Goal: Information Seeking & Learning: Find specific fact

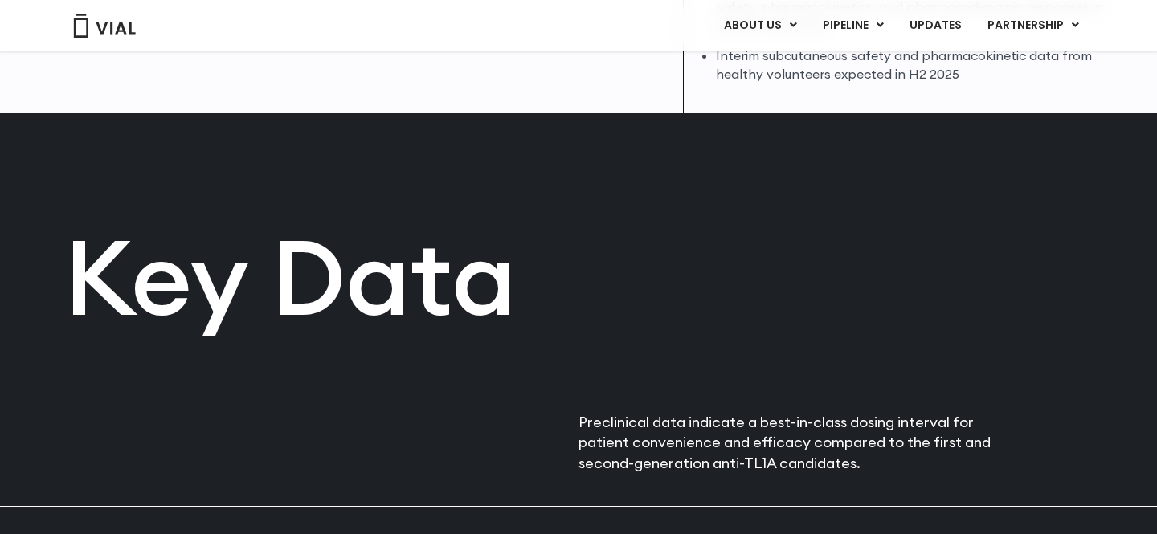
scroll to position [734, 0]
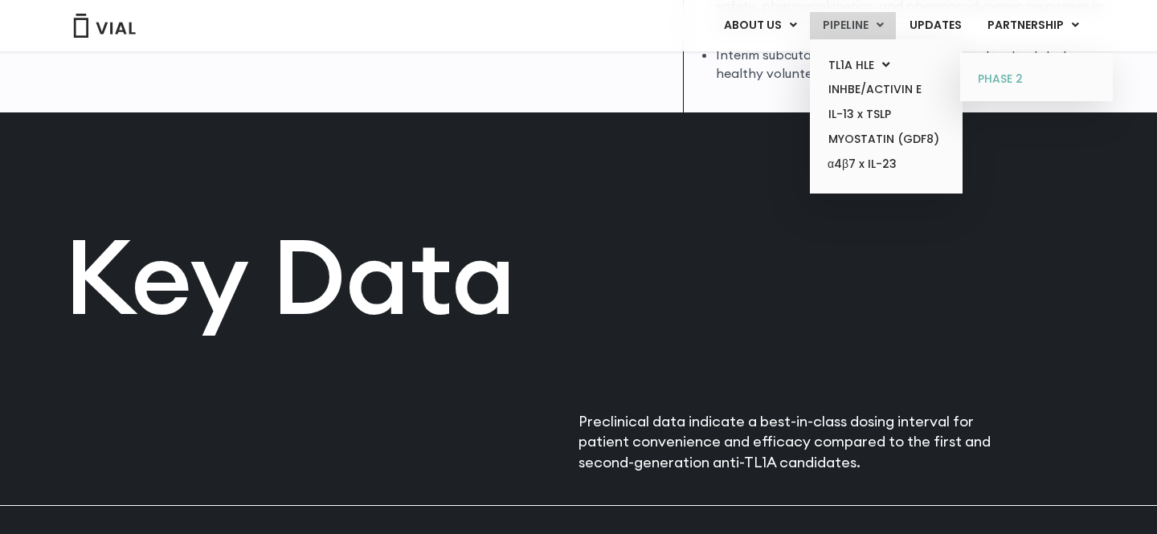
click at [999, 80] on link "PHASE 2" at bounding box center [1036, 80] width 141 height 26
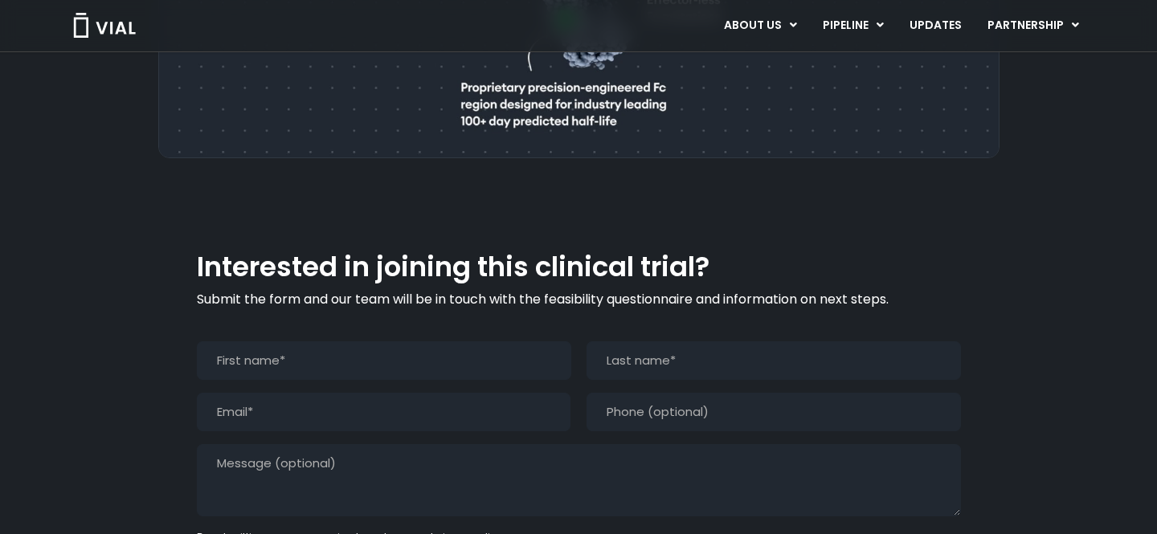
scroll to position [1370, 0]
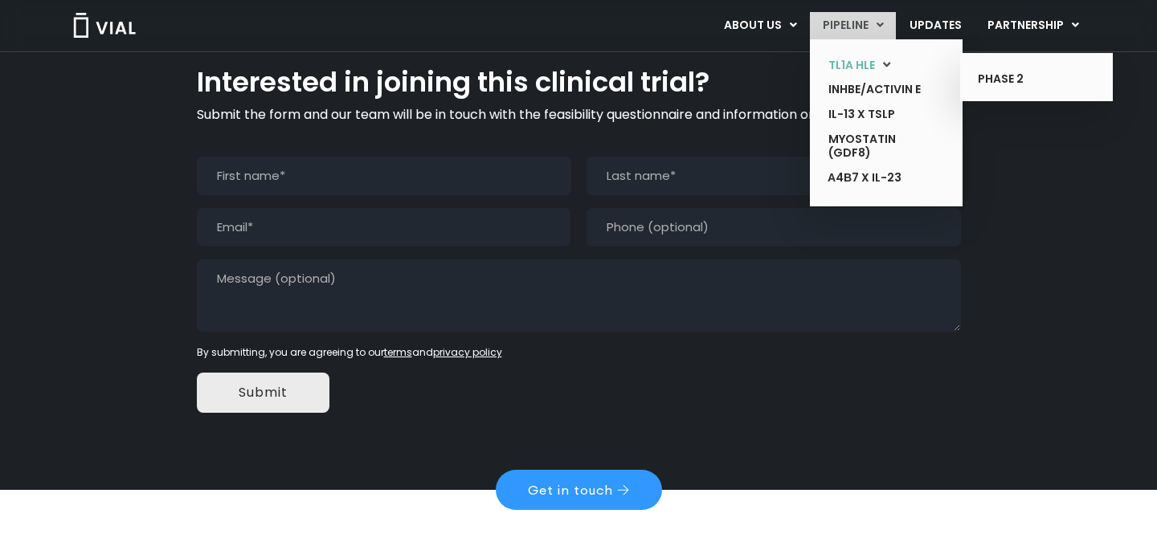
click at [868, 72] on link "TL1A HLE" at bounding box center [874, 65] width 117 height 25
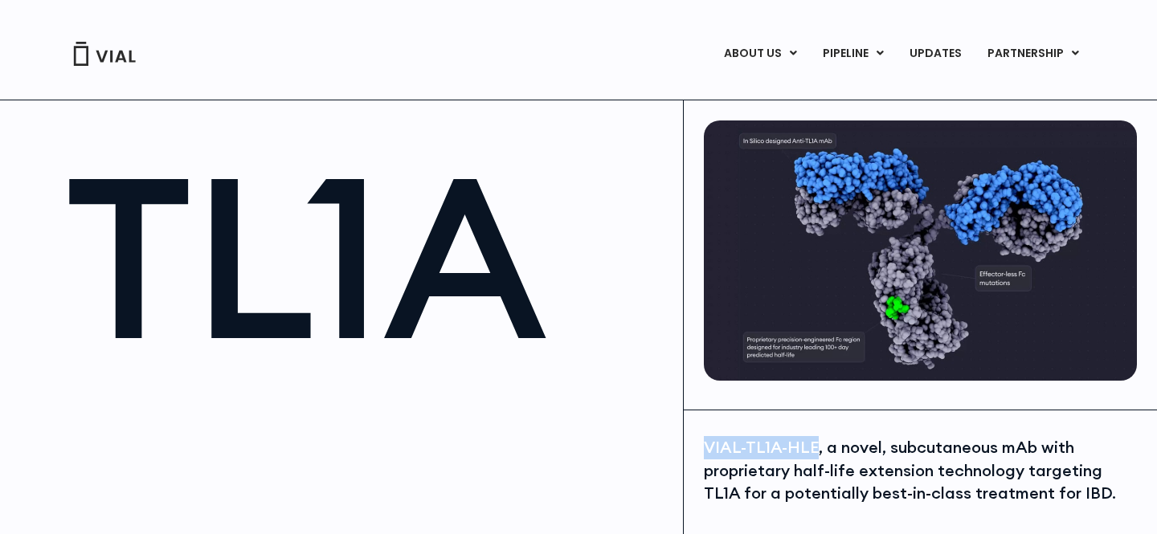
drag, startPoint x: 706, startPoint y: 448, endPoint x: 815, endPoint y: 447, distance: 109.3
click at [815, 447] on div "VIAL-TL1A-HLE, a novel, subcutaneous mAb with proprietary half-life extension t…" at bounding box center [918, 470] width 429 height 69
copy div "VIAL-TL1A-HLE"
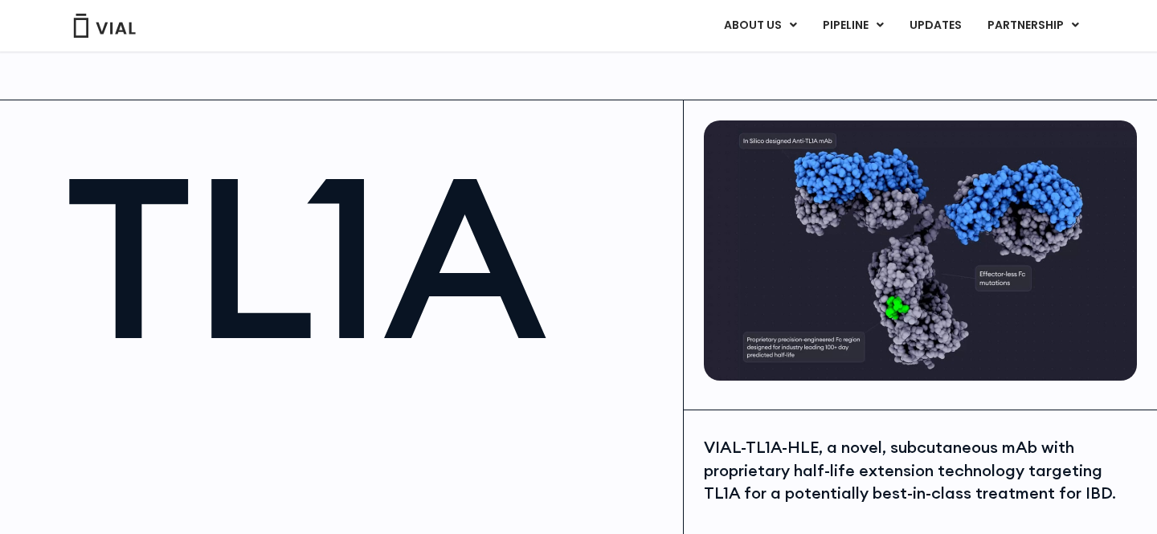
scroll to position [1858, 0]
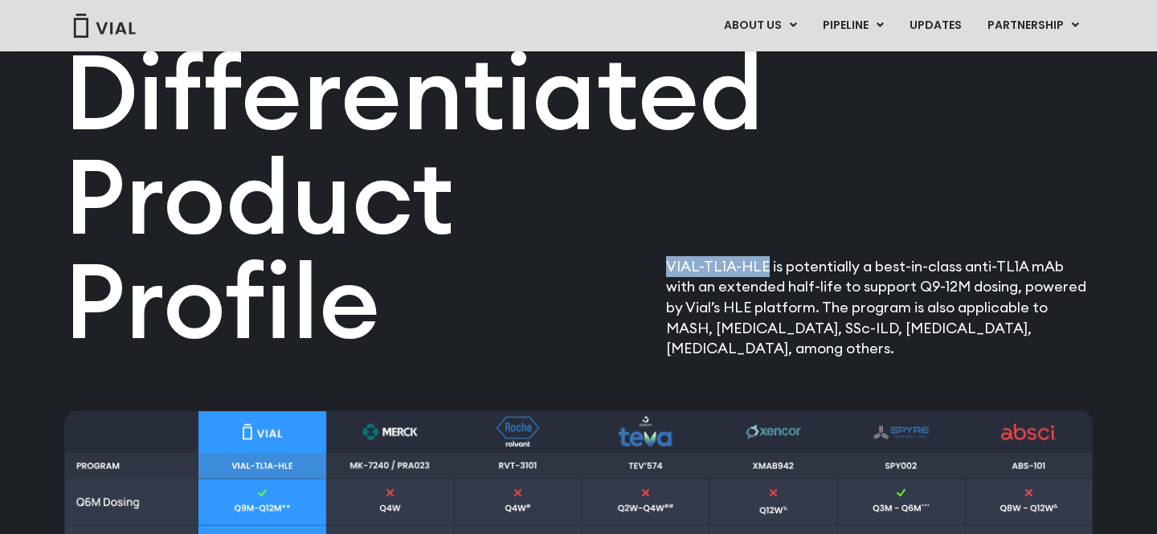
drag, startPoint x: 657, startPoint y: 266, endPoint x: 764, endPoint y: 266, distance: 106.9
click at [764, 266] on div "Differentiated Product Profile​ VIAL-TL1A-HLE is potentially a best-in-class an…" at bounding box center [578, 137] width 1029 height 443
copy div "Differentiated Product Profile​ VIAL-TL1A-HLE"
